Goal: Task Accomplishment & Management: Use online tool/utility

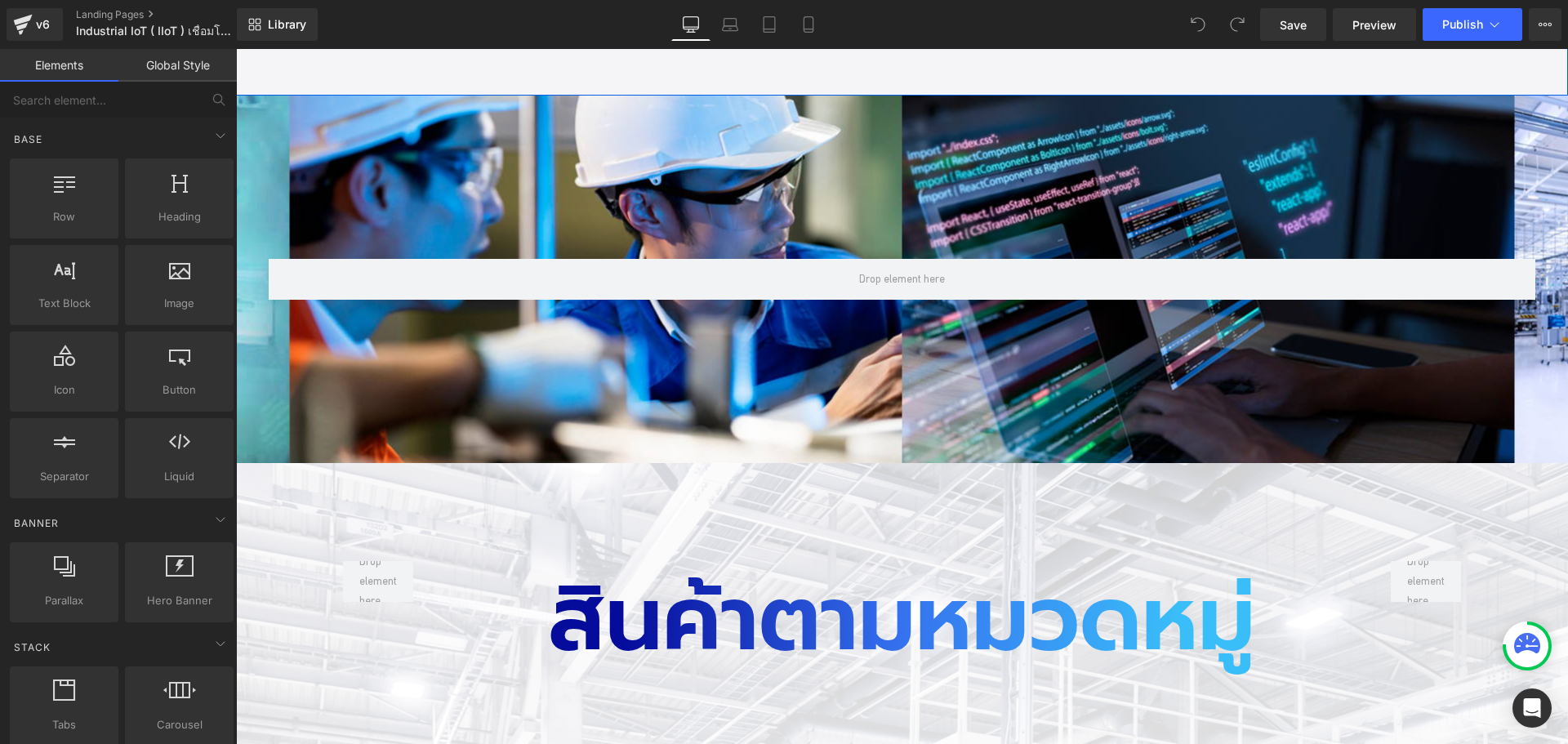
scroll to position [4166, 0]
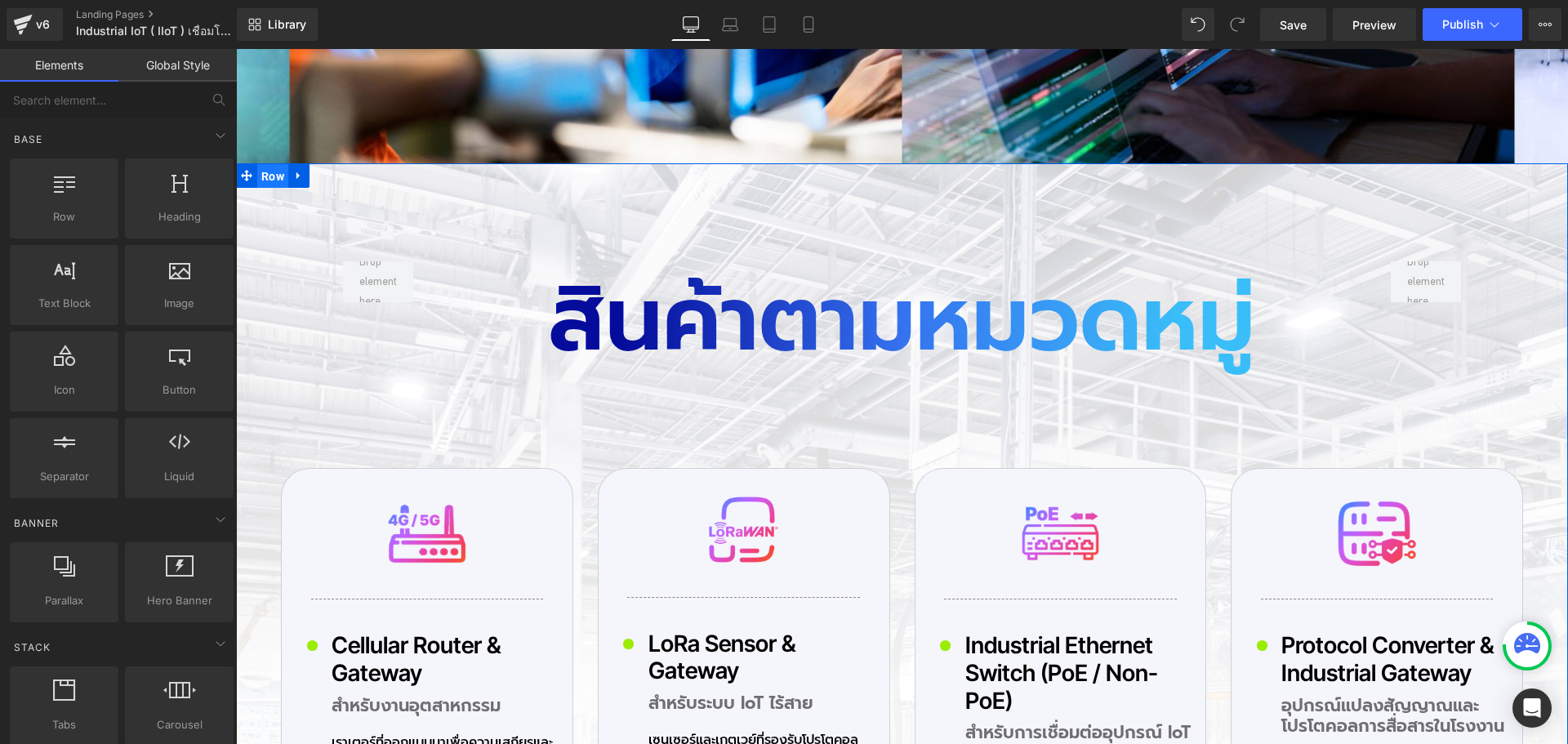
click at [265, 178] on span "Row" at bounding box center [273, 177] width 31 height 25
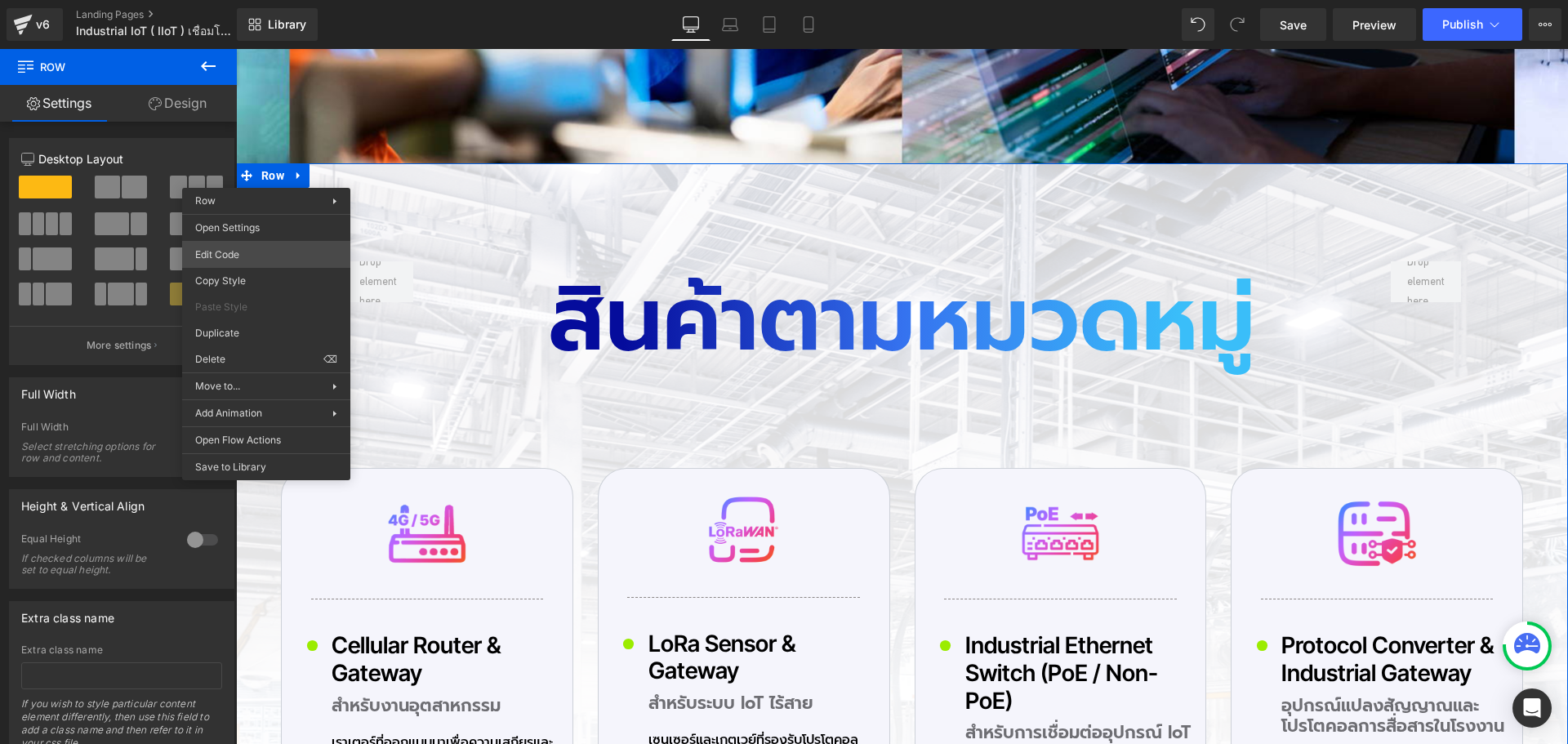
click at [243, 258] on body "Row You are previewing how the will restyle your page. You can not edit Element…" at bounding box center [784, 372] width 1568 height 744
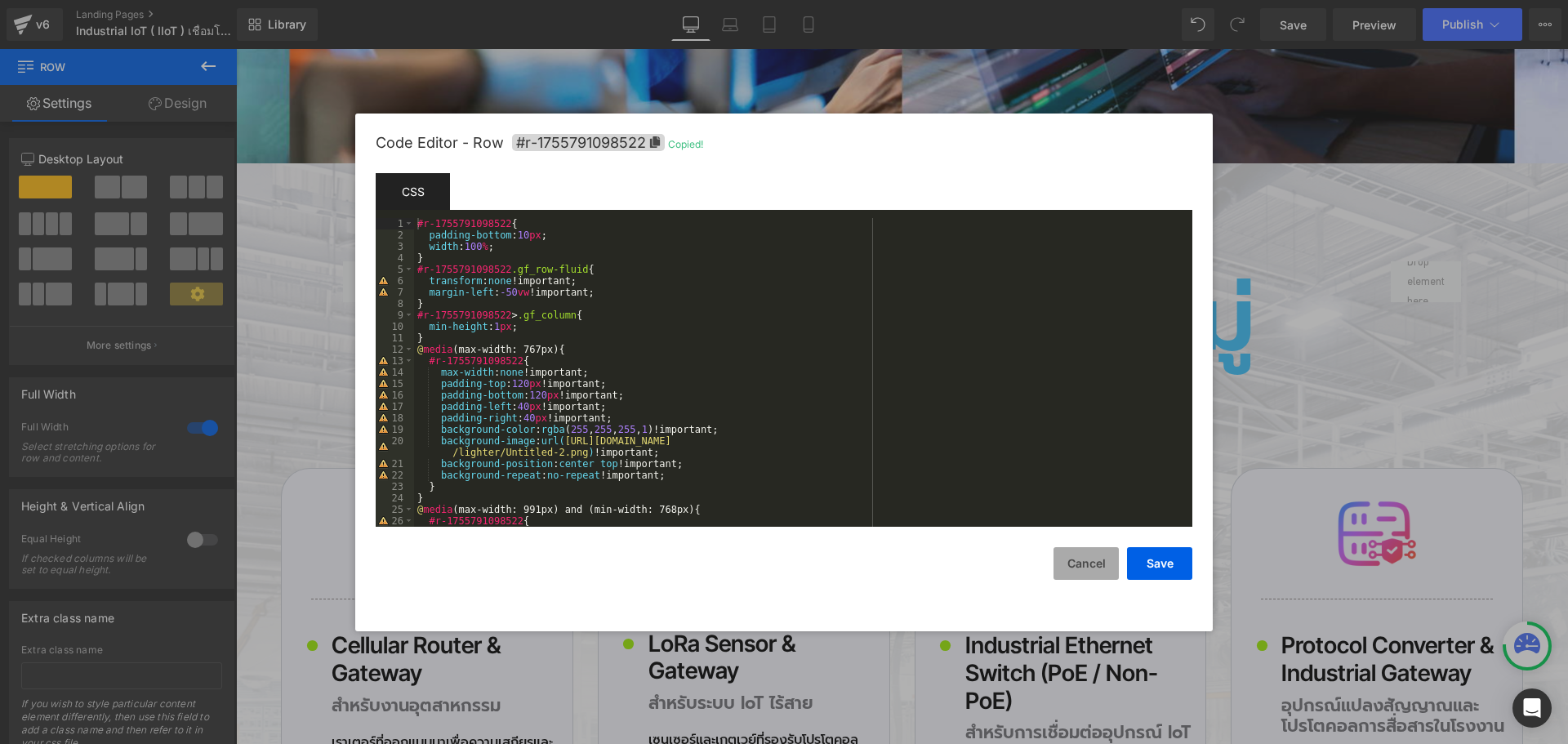
click at [1080, 566] on button "Cancel" at bounding box center [1086, 564] width 65 height 33
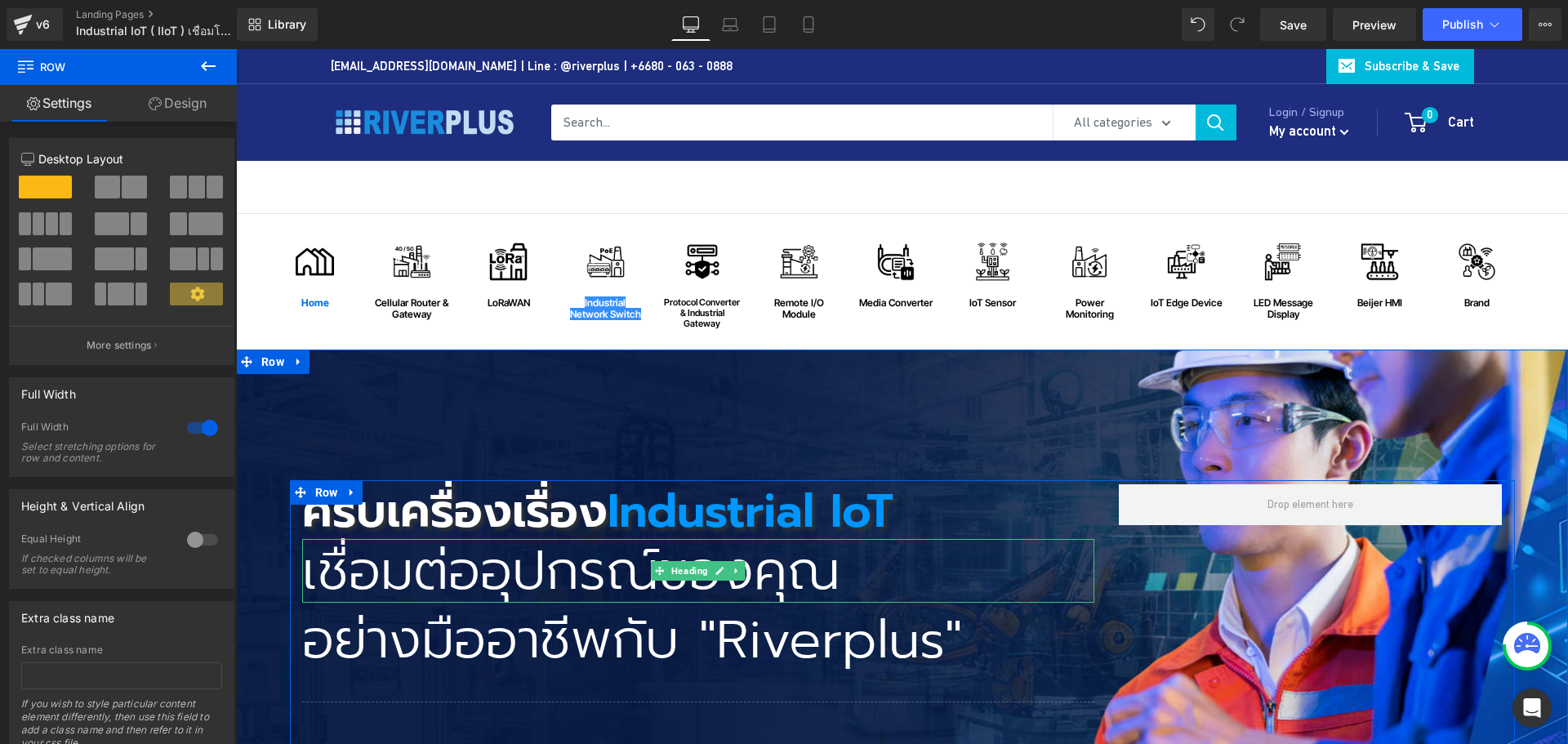
scroll to position [409, 0]
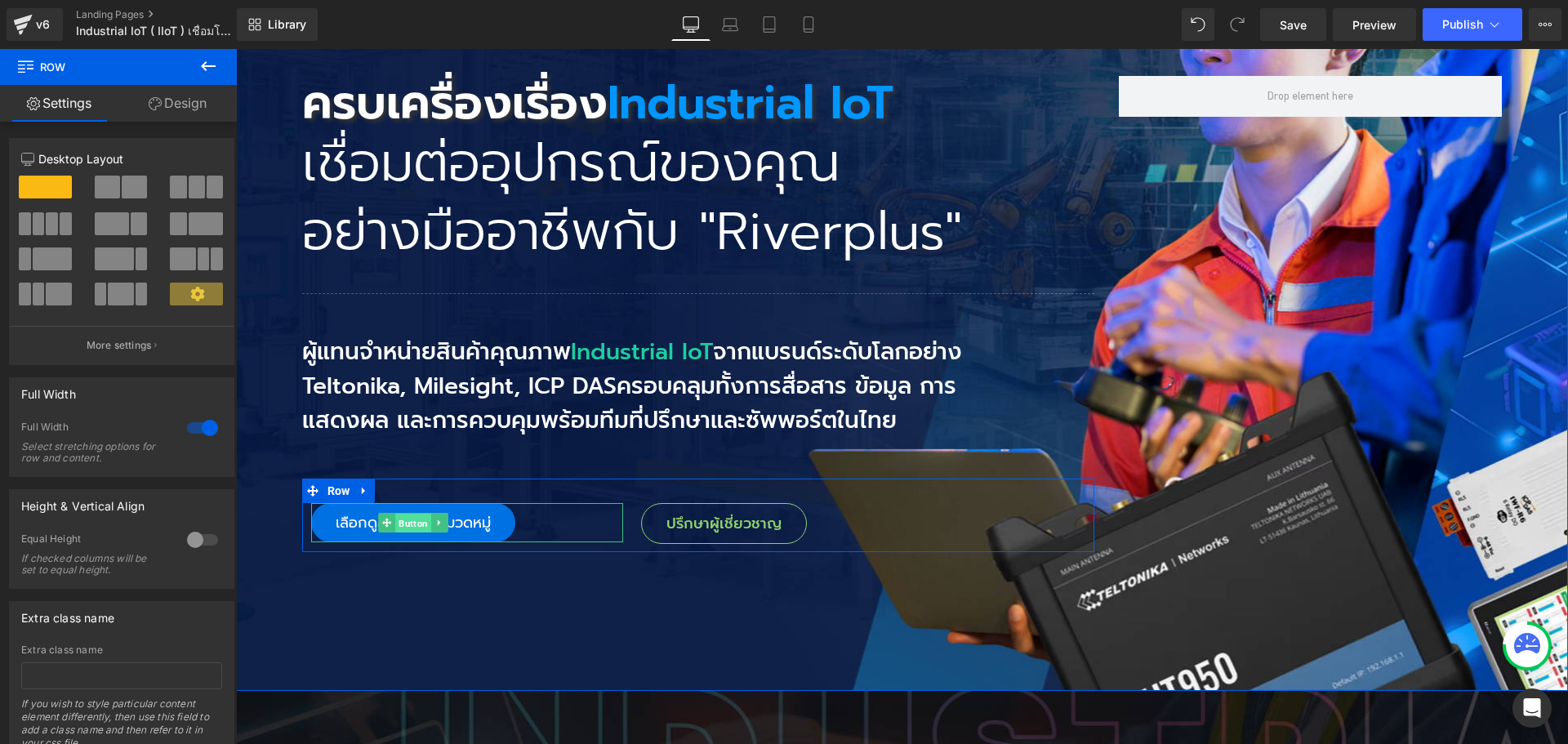
click at [403, 521] on span "Button" at bounding box center [413, 524] width 36 height 20
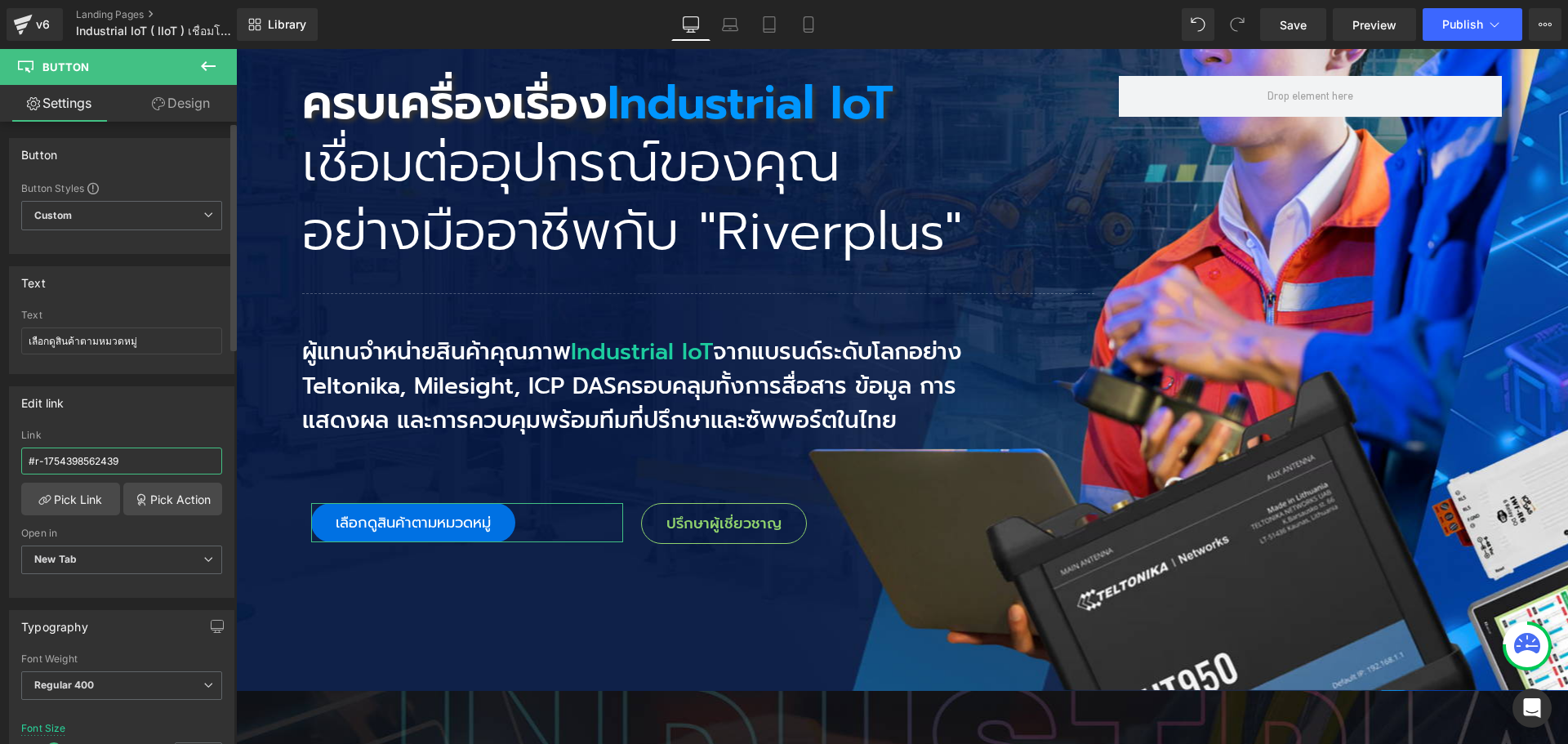
click at [141, 465] on input "#r-1754398562439" at bounding box center [122, 461] width 201 height 27
paste input "5791098522"
type input "#r-1755791098522"
click at [1461, 19] on span "Publish" at bounding box center [1463, 25] width 41 height 13
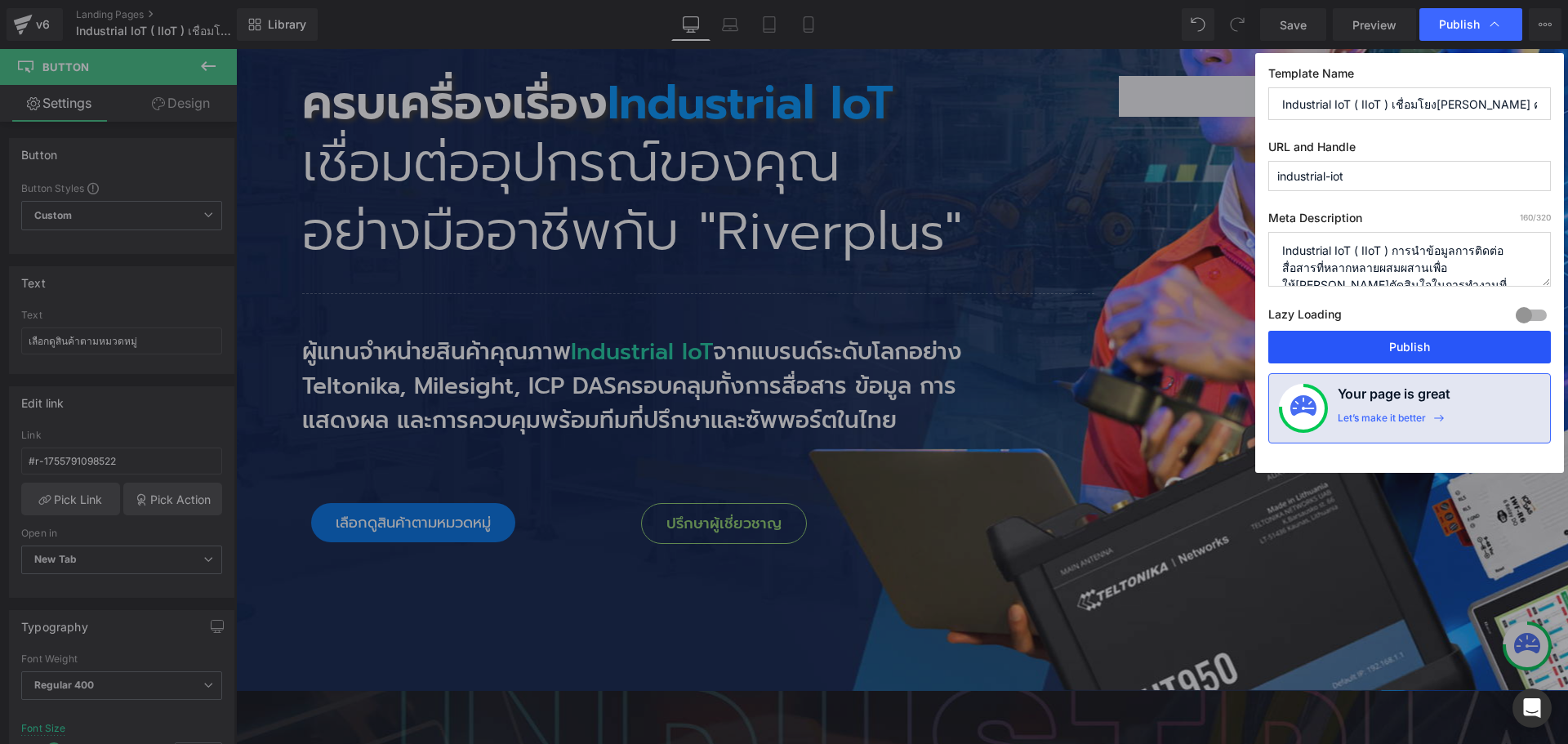
click at [1403, 340] on button "Publish" at bounding box center [1409, 347] width 283 height 33
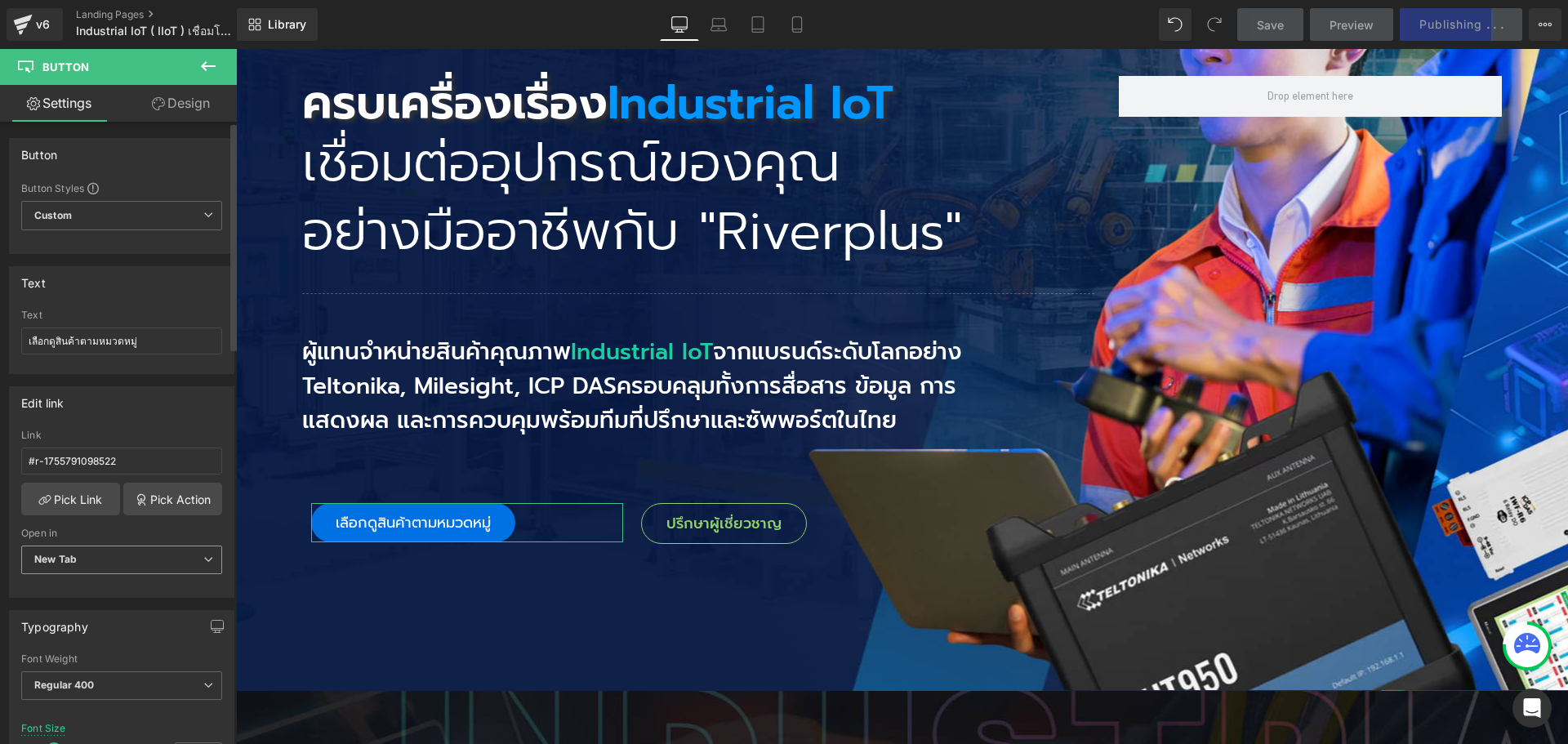
click at [203, 560] on icon at bounding box center [208, 560] width 10 height 10
click at [161, 581] on li "Current Tab" at bounding box center [118, 589] width 194 height 25
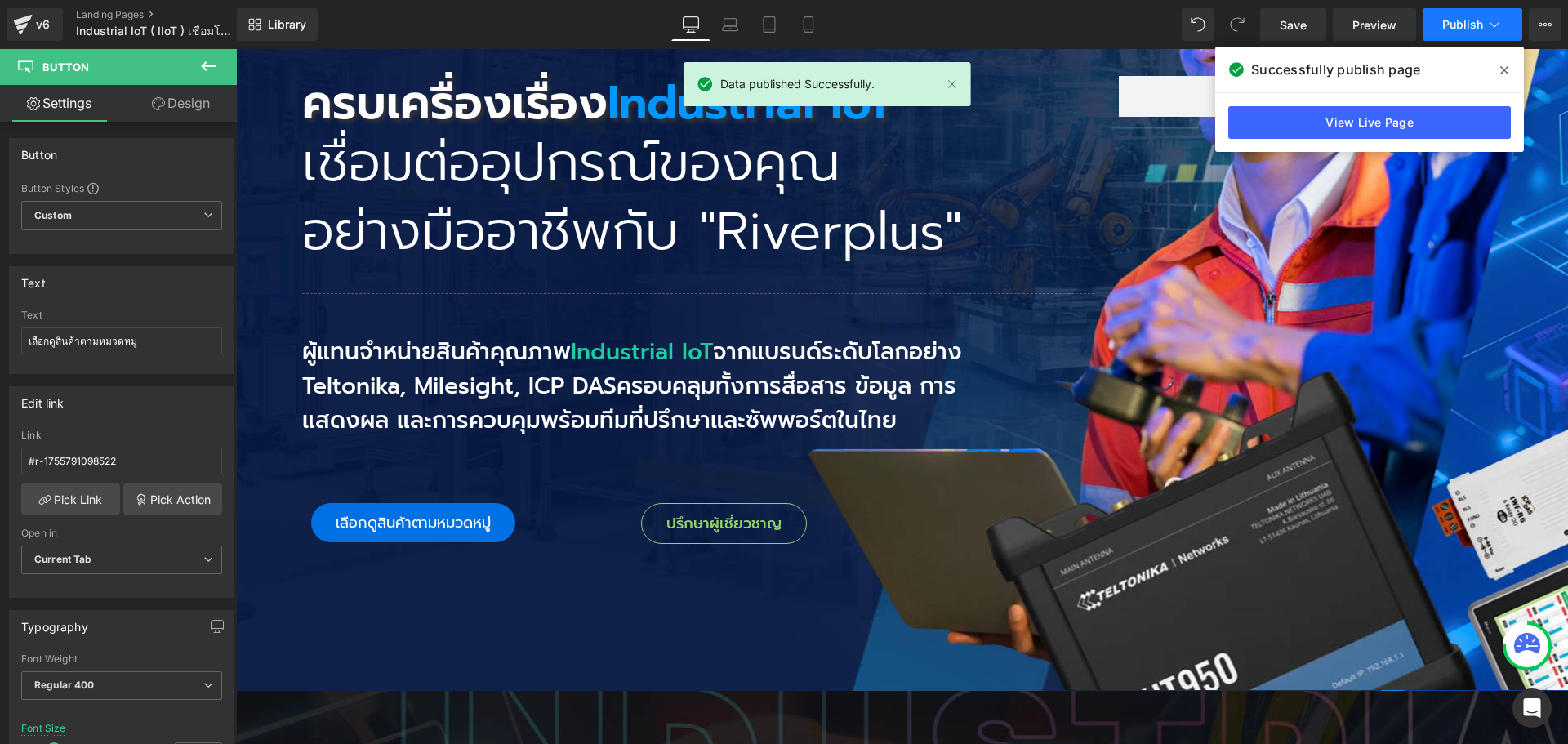
click at [1460, 24] on span "Publish" at bounding box center [1463, 25] width 41 height 13
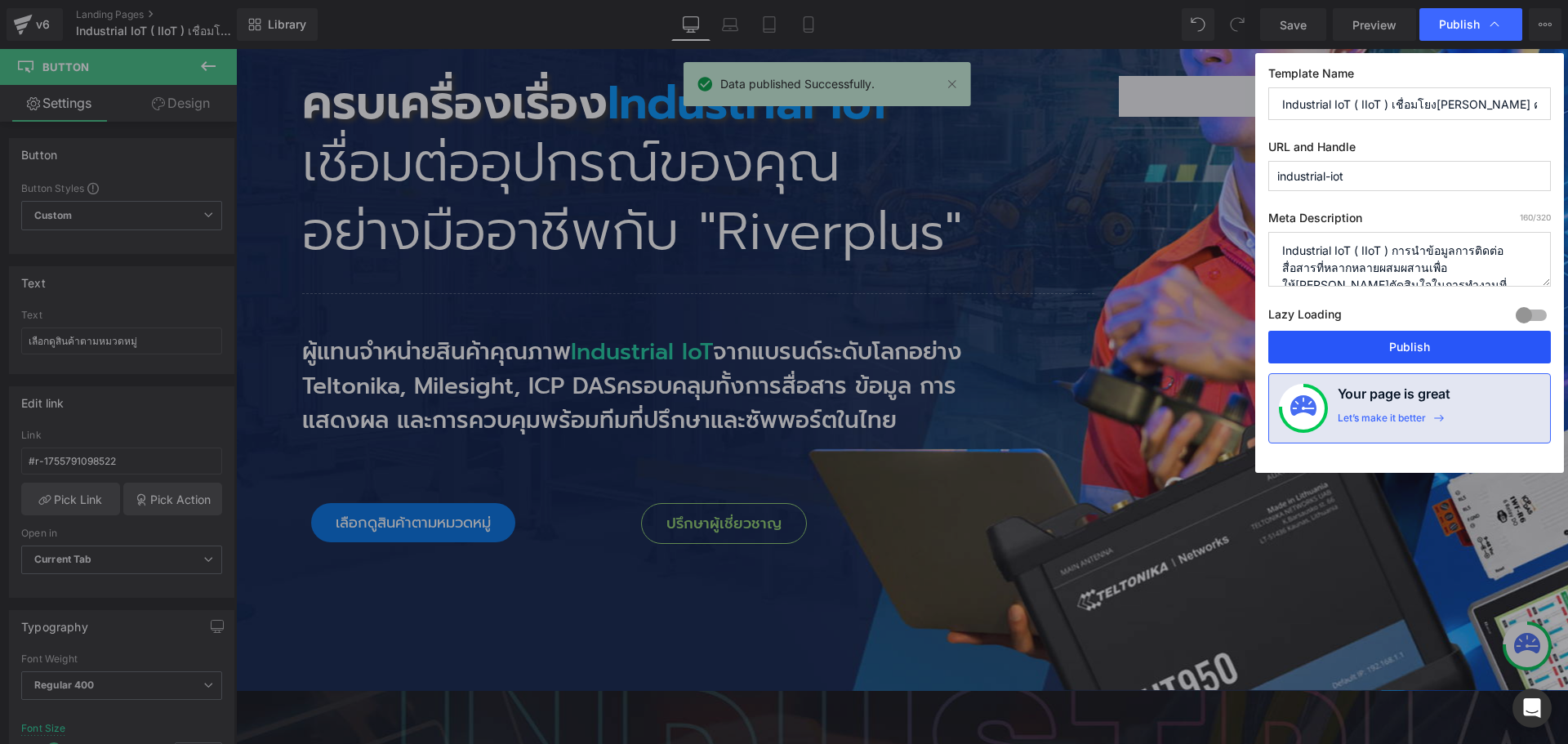
drag, startPoint x: 1412, startPoint y: 340, endPoint x: 777, endPoint y: 110, distance: 675.4
click at [1412, 340] on button "Publish" at bounding box center [1409, 347] width 283 height 33
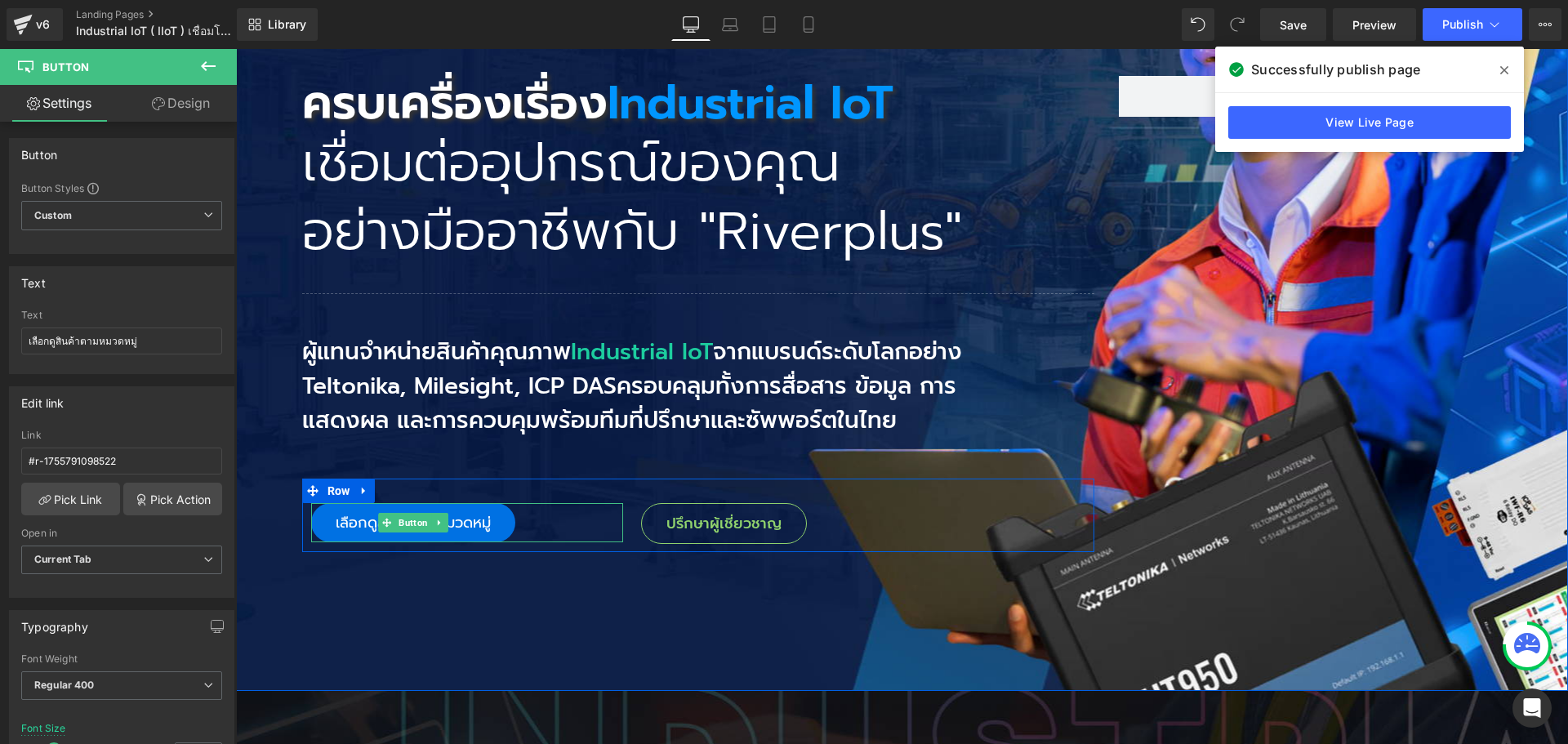
click at [599, 511] on div "เลือกดูสินค้าตามหมวดหมู่" at bounding box center [468, 523] width 312 height 39
click at [1506, 67] on icon at bounding box center [1504, 71] width 8 height 13
